Goal: Task Accomplishment & Management: Complete application form

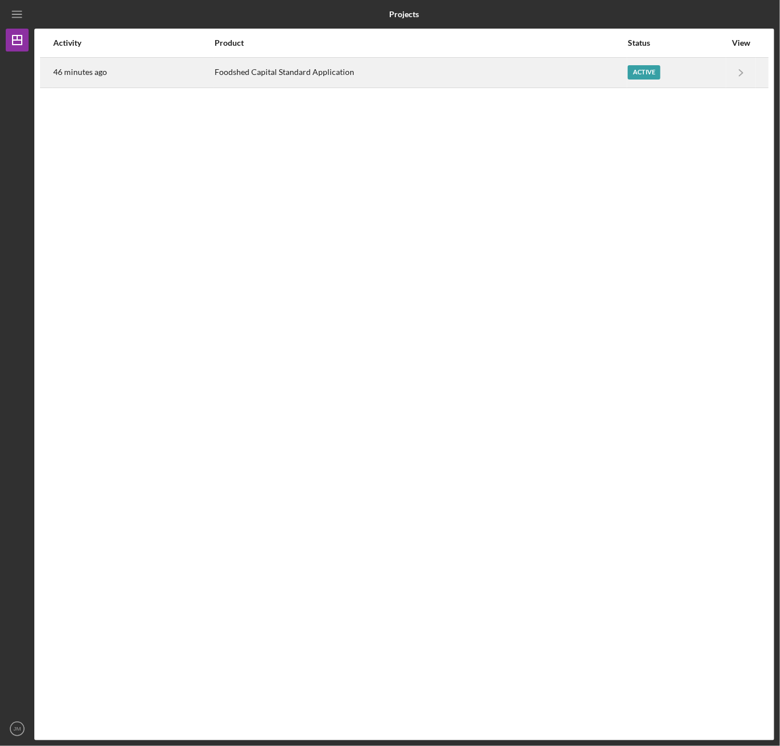
click at [687, 70] on div "Active" at bounding box center [677, 72] width 98 height 29
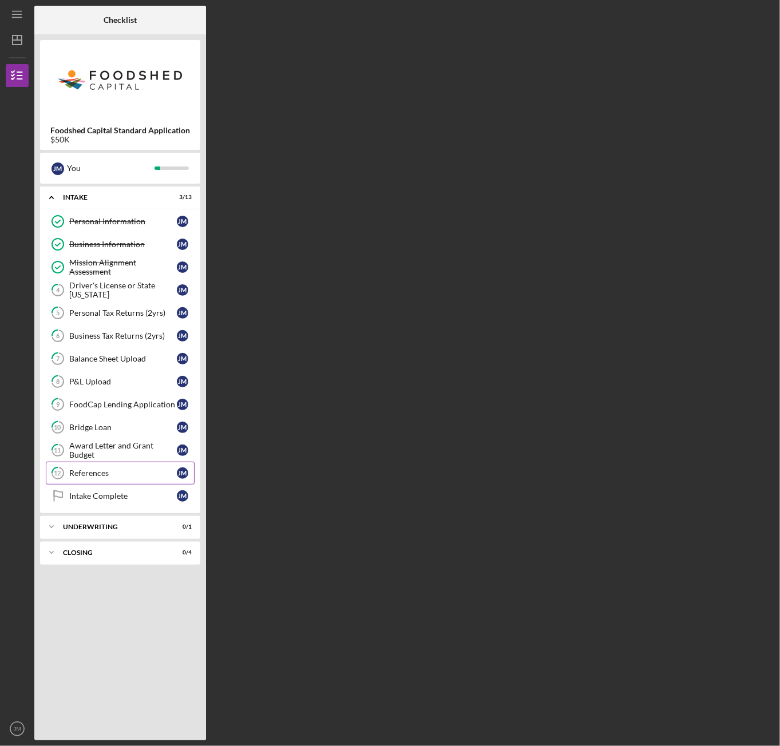
click at [136, 469] on div "References" at bounding box center [123, 473] width 108 height 9
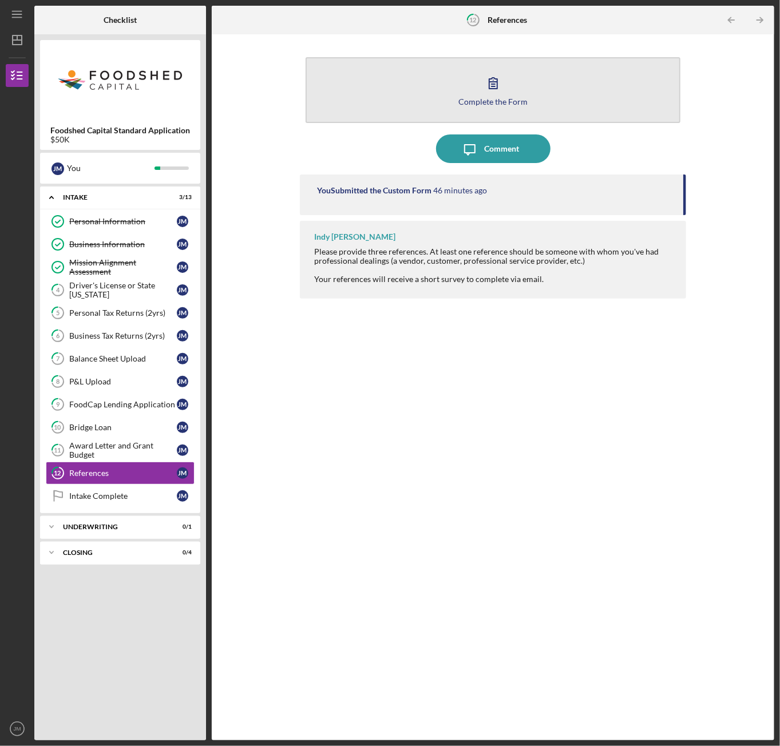
click at [505, 92] on icon "button" at bounding box center [493, 83] width 29 height 29
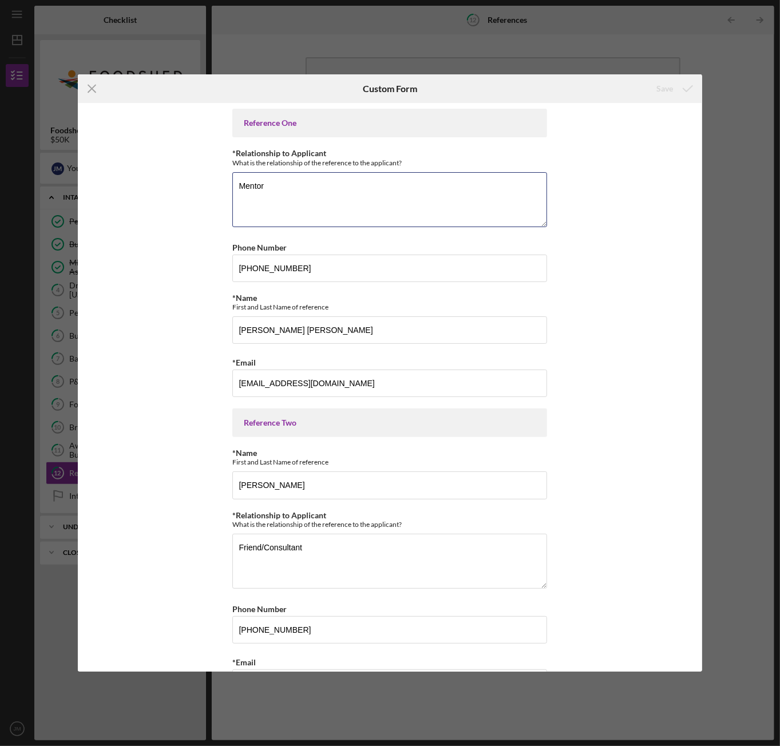
drag, startPoint x: 306, startPoint y: 194, endPoint x: 177, endPoint y: 185, distance: 128.5
click at [179, 186] on div "Reference One *Relationship to Applicant What is the relationship of the refere…" at bounding box center [390, 387] width 624 height 568
type textarea "Customer Service Manager"
drag, startPoint x: 309, startPoint y: 265, endPoint x: 168, endPoint y: 264, distance: 140.8
click at [168, 264] on div "Reference One *Relationship to Applicant What is the relationship of the refere…" at bounding box center [390, 387] width 624 height 568
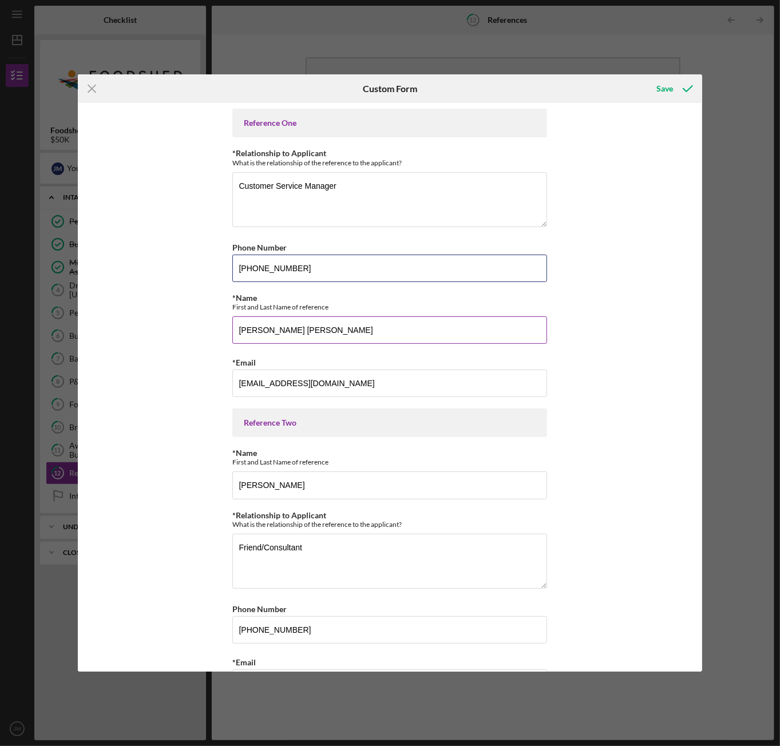
type input "[PHONE_NUMBER]"
drag, startPoint x: 350, startPoint y: 324, endPoint x: 138, endPoint y: 308, distance: 212.3
click at [138, 308] on div "Reference One *Relationship to Applicant What is the relationship of the refere…" at bounding box center [390, 387] width 624 height 568
type input "[PERSON_NAME]"
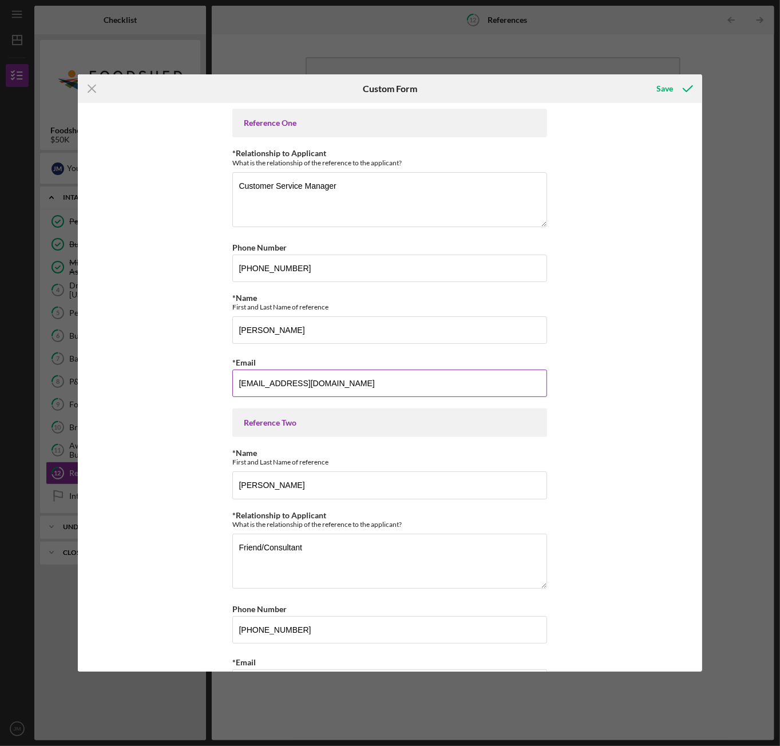
drag, startPoint x: 177, startPoint y: 335, endPoint x: 252, endPoint y: 387, distance: 91.1
click at [185, 340] on div "Reference One *Relationship to Applicant What is the relationship of the refere…" at bounding box center [390, 387] width 624 height 568
drag, startPoint x: 334, startPoint y: 384, endPoint x: 157, endPoint y: 380, distance: 176.9
click at [157, 380] on div "Reference One *Relationship to Applicant What is the relationship of the refere…" at bounding box center [390, 387] width 624 height 568
type input "[PERSON_NAME][EMAIL_ADDRESS][PERSON_NAME][DOMAIN_NAME]"
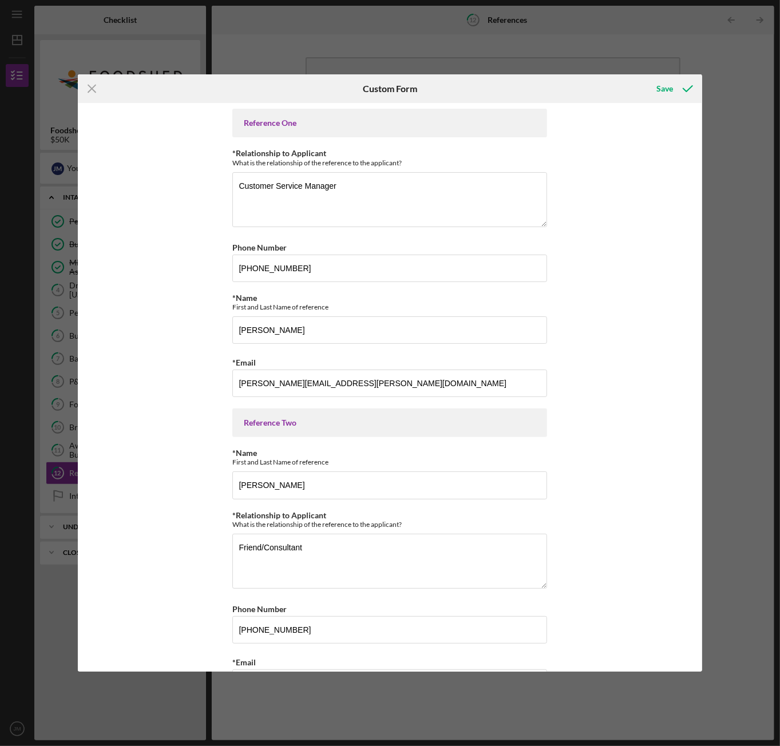
click at [160, 378] on div "Reference One *Relationship to Applicant What is the relationship of the refere…" at bounding box center [390, 387] width 624 height 568
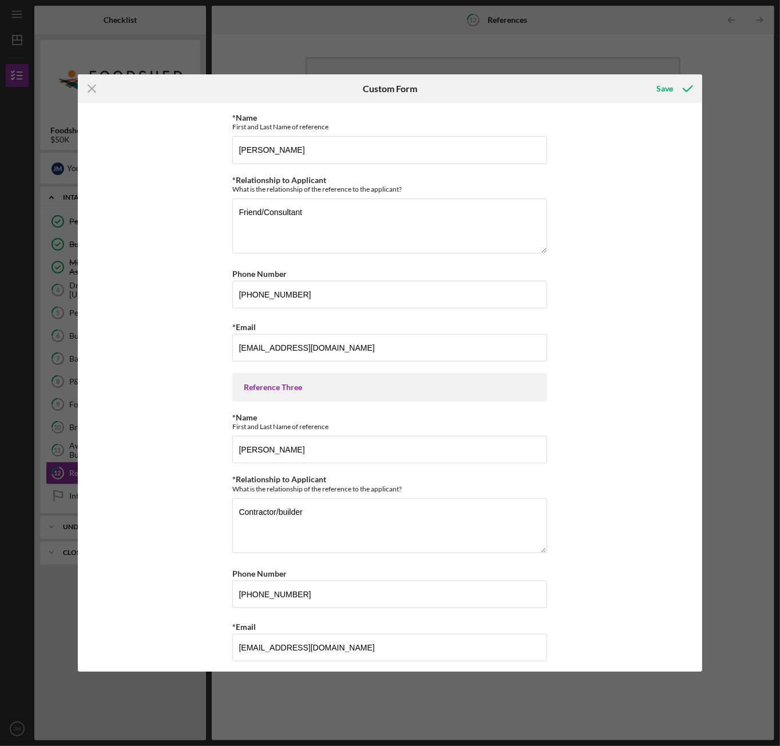
scroll to position [337, 0]
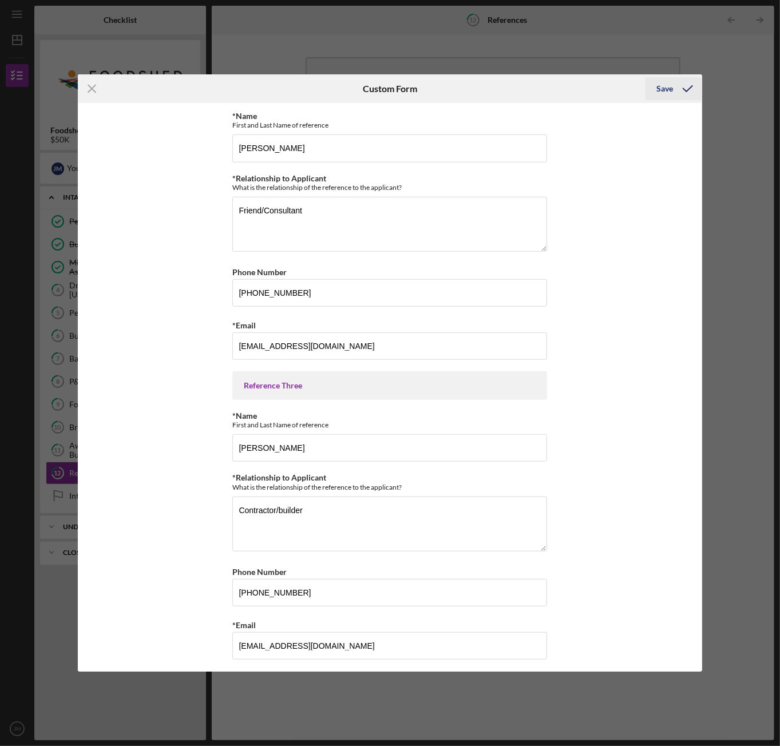
click at [670, 87] on div "Save" at bounding box center [665, 88] width 17 height 23
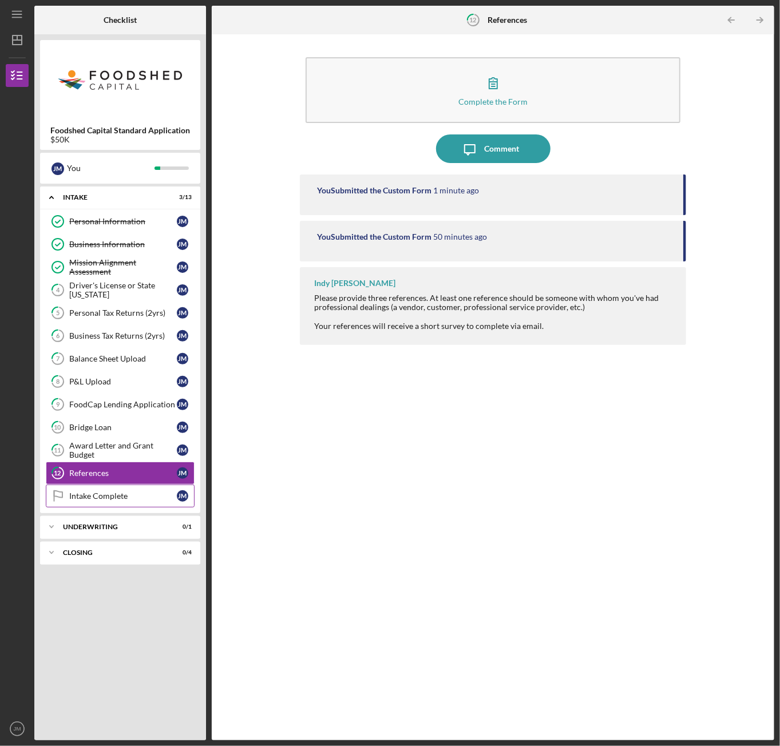
click at [156, 492] on div "Intake Complete" at bounding box center [123, 496] width 108 height 9
